Goal: Task Accomplishment & Management: Manage account settings

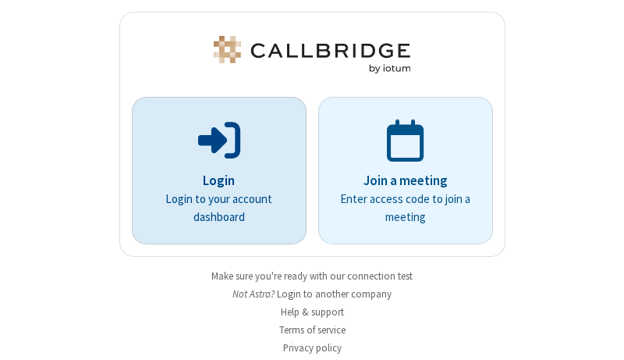
click at [213, 180] on p "Login" at bounding box center [219, 181] width 131 height 20
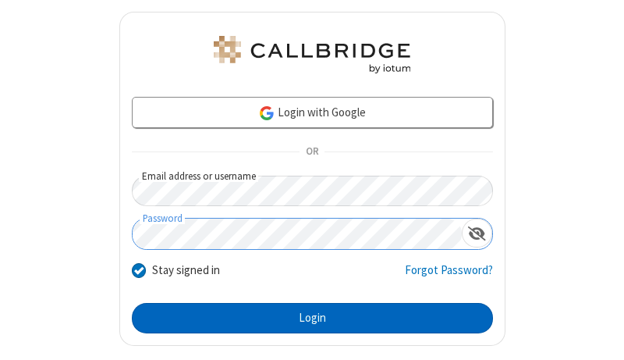
click at [306, 317] on button "Login" at bounding box center [312, 318] width 361 height 31
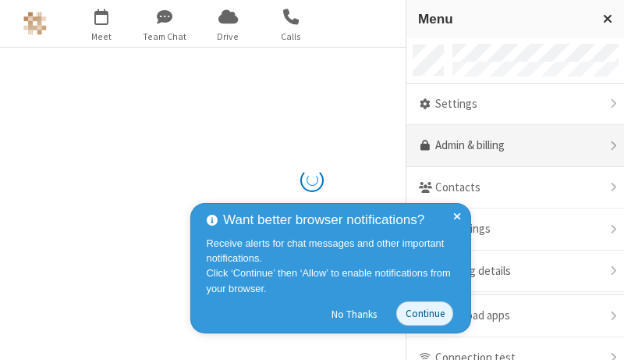
click at [509, 146] on link "Admin & billing" at bounding box center [515, 146] width 218 height 42
